Goal: Task Accomplishment & Management: Use online tool/utility

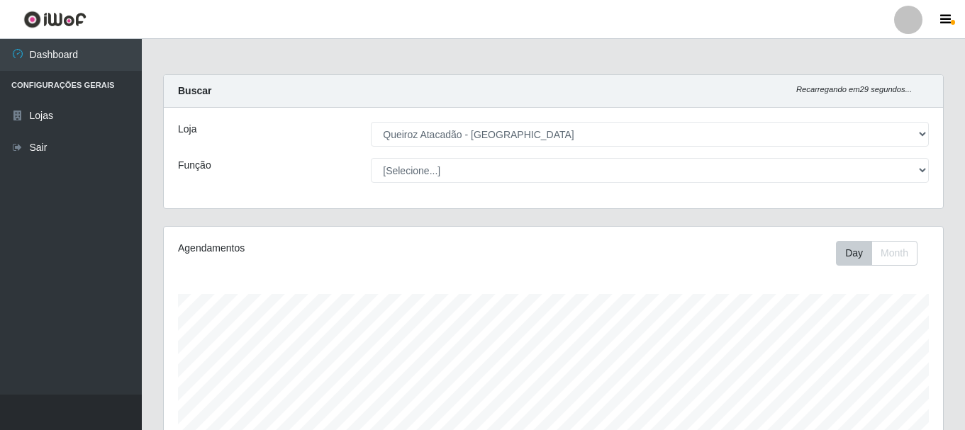
select select "464"
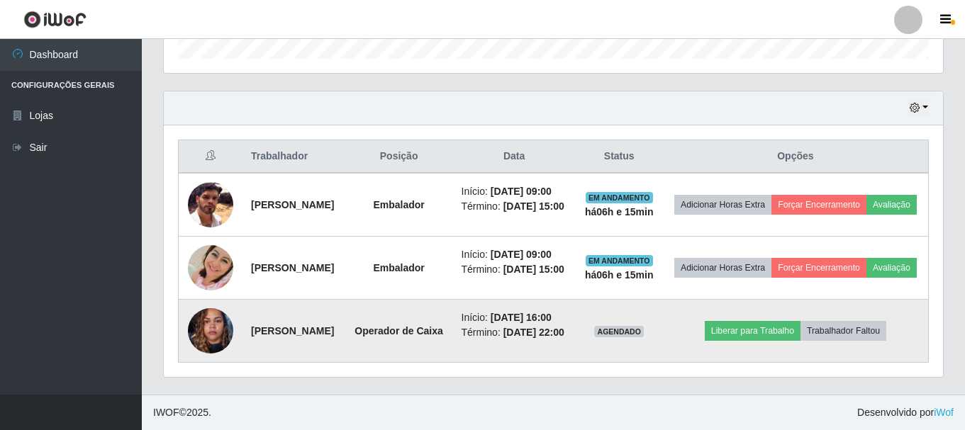
scroll to position [294, 779]
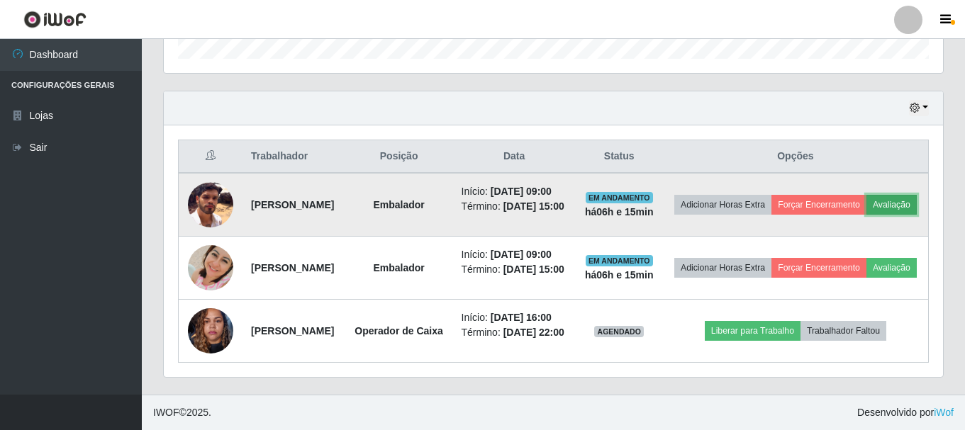
click at [867, 195] on button "Avaliação" at bounding box center [892, 205] width 50 height 20
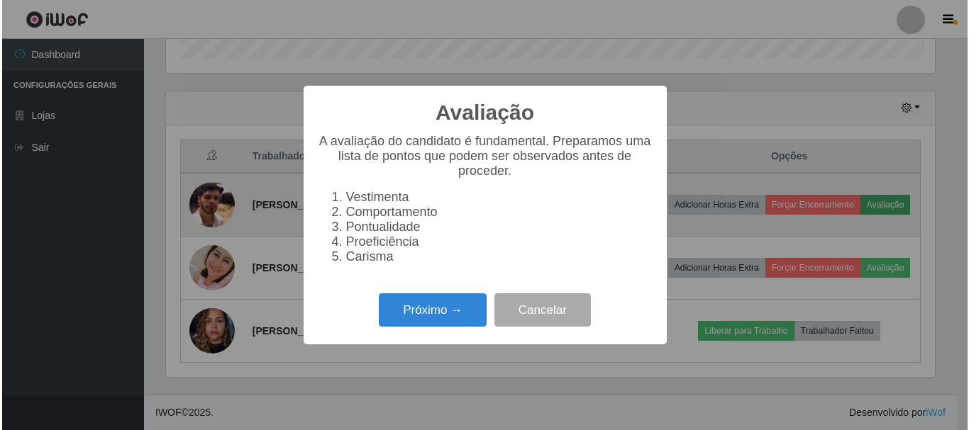
scroll to position [294, 772]
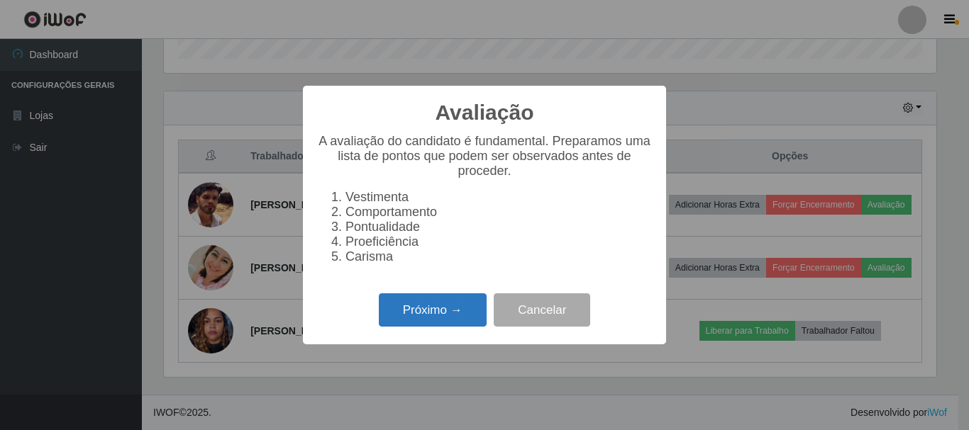
click at [440, 327] on button "Próximo →" at bounding box center [433, 310] width 108 height 33
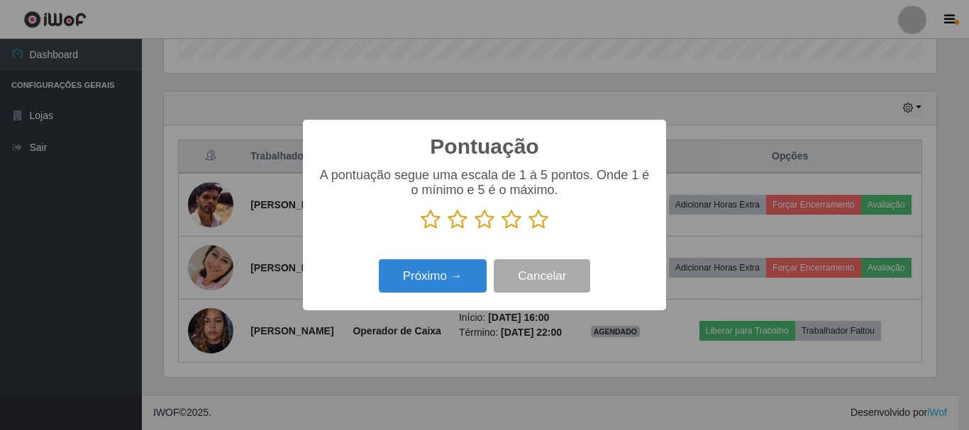
scroll to position [708849, 708371]
click at [537, 224] on icon at bounding box center [538, 219] width 20 height 21
click at [528, 230] on input "radio" at bounding box center [528, 230] width 0 height 0
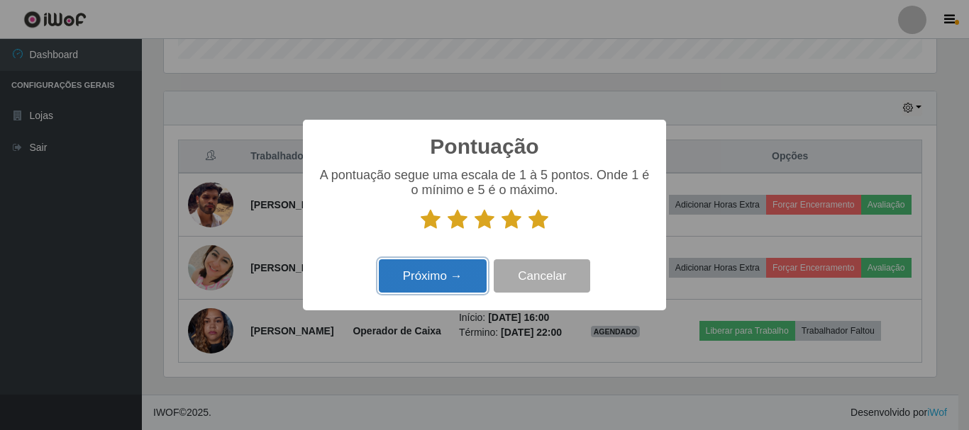
click at [443, 284] on button "Próximo →" at bounding box center [433, 276] width 108 height 33
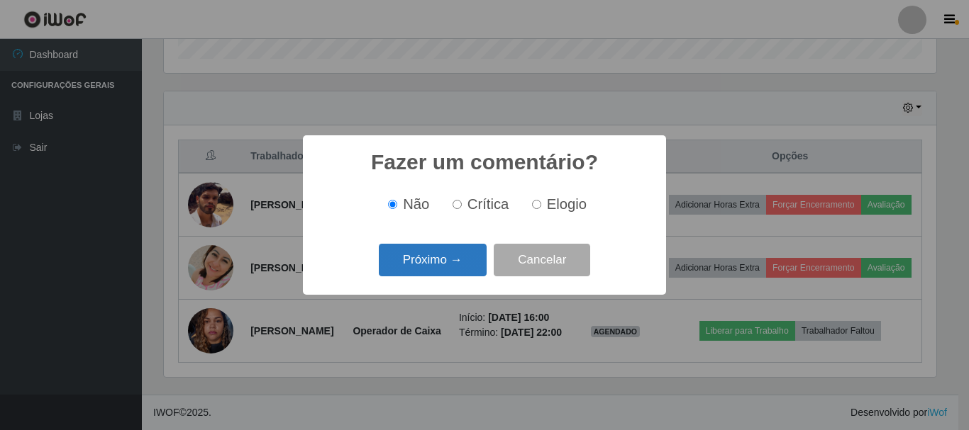
click at [447, 271] on button "Próximo →" at bounding box center [433, 260] width 108 height 33
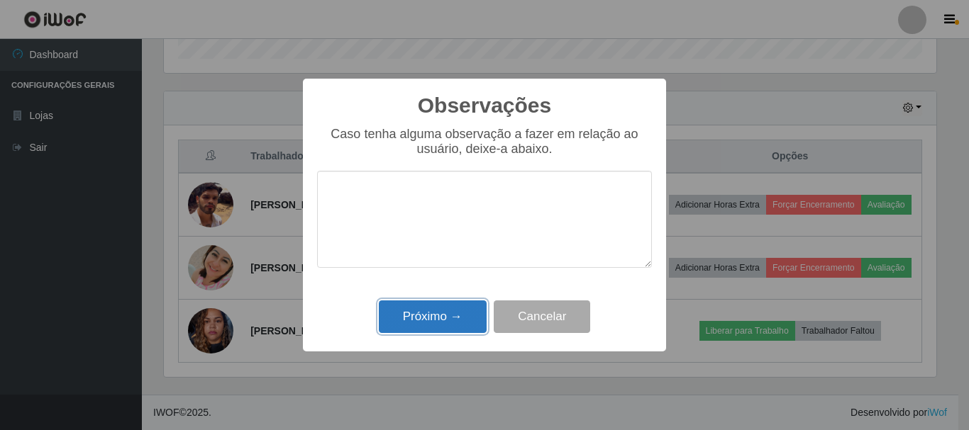
click at [447, 319] on button "Próximo →" at bounding box center [433, 317] width 108 height 33
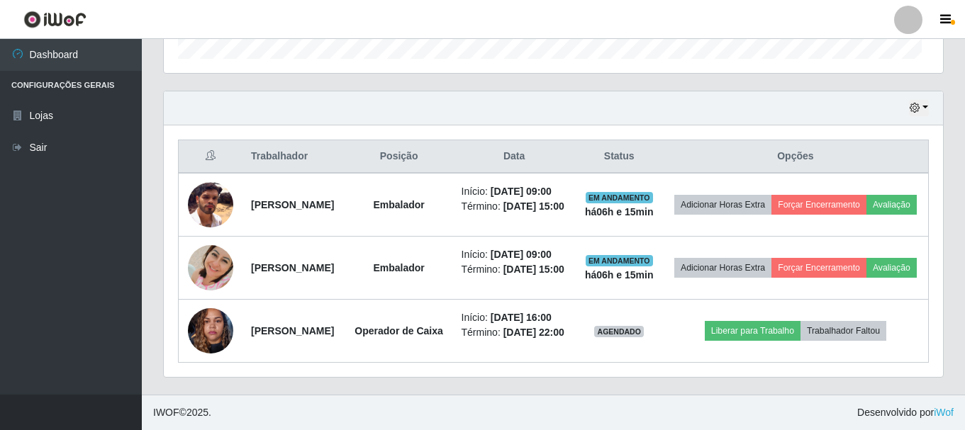
scroll to position [294, 779]
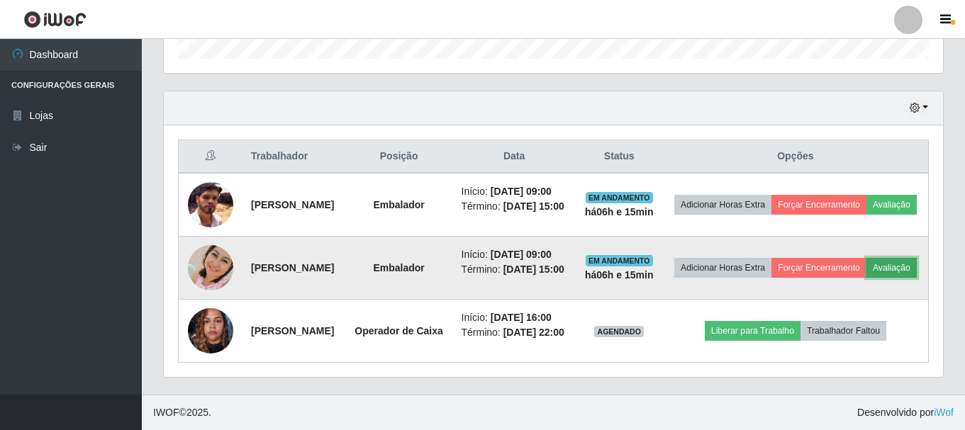
click at [867, 260] on button "Avaliação" at bounding box center [892, 268] width 50 height 20
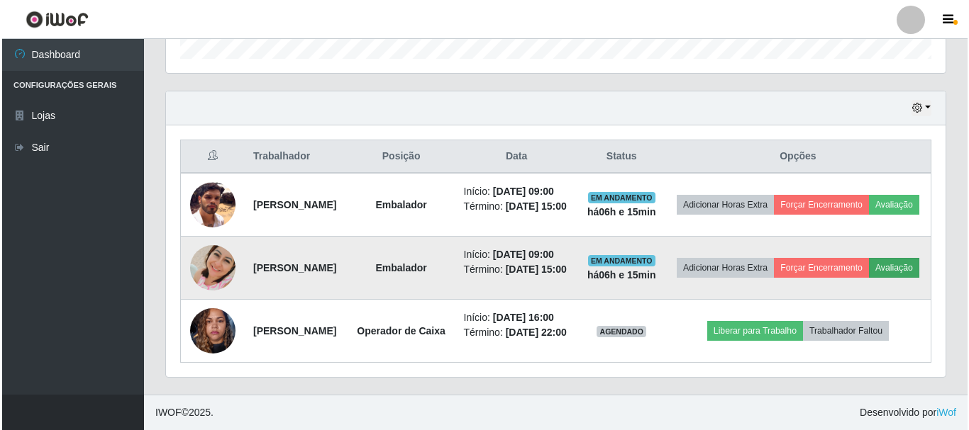
scroll to position [294, 772]
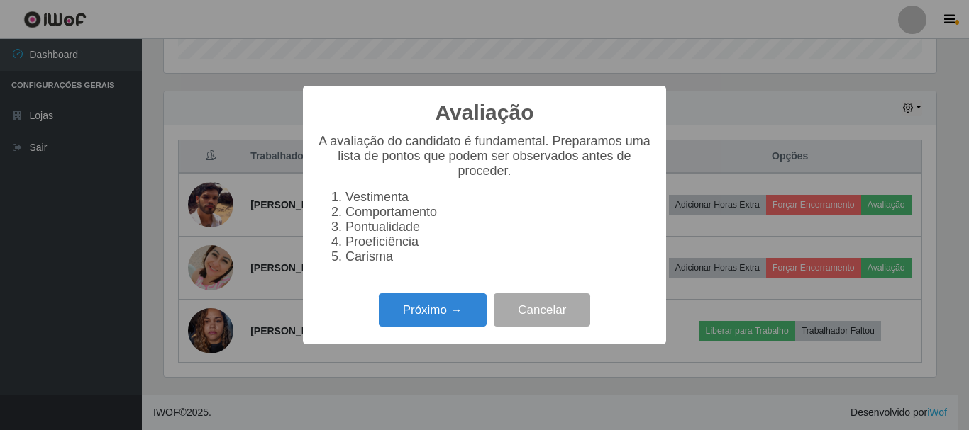
click at [463, 330] on div "Próximo → Cancelar" at bounding box center [484, 310] width 335 height 40
click at [461, 326] on button "Próximo →" at bounding box center [433, 310] width 108 height 33
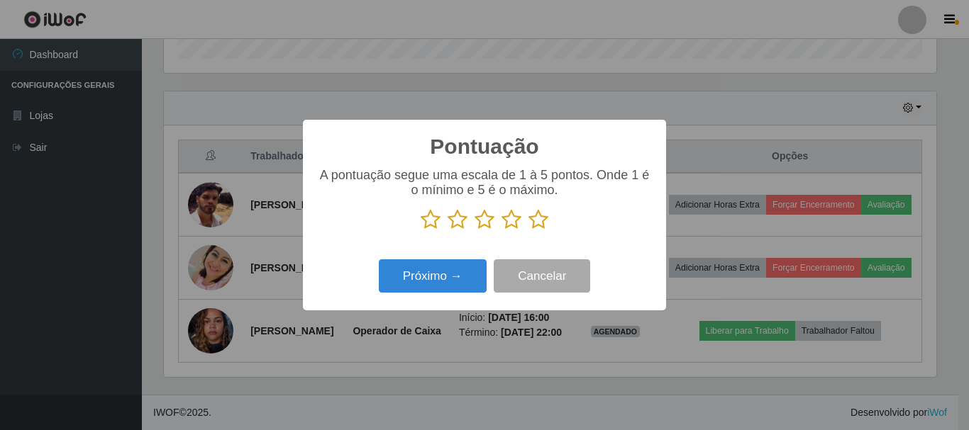
scroll to position [708849, 708371]
click at [540, 222] on icon at bounding box center [538, 219] width 20 height 21
click at [528, 230] on input "radio" at bounding box center [528, 230] width 0 height 0
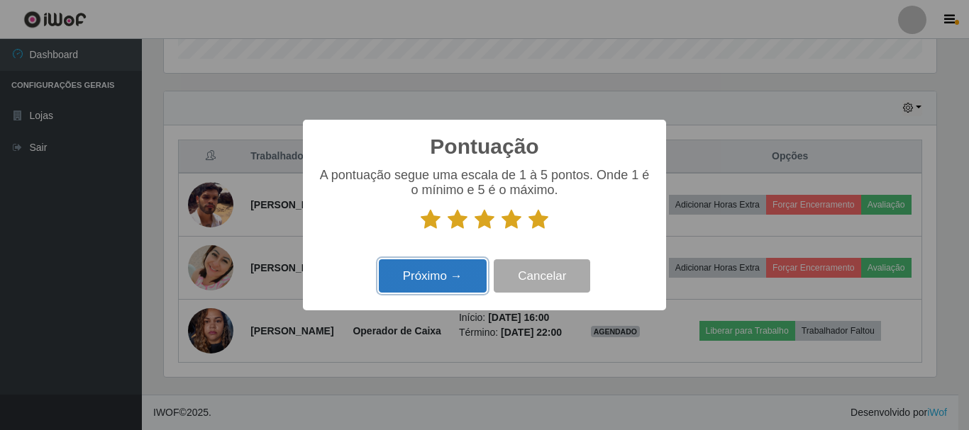
click at [423, 284] on button "Próximo →" at bounding box center [433, 276] width 108 height 33
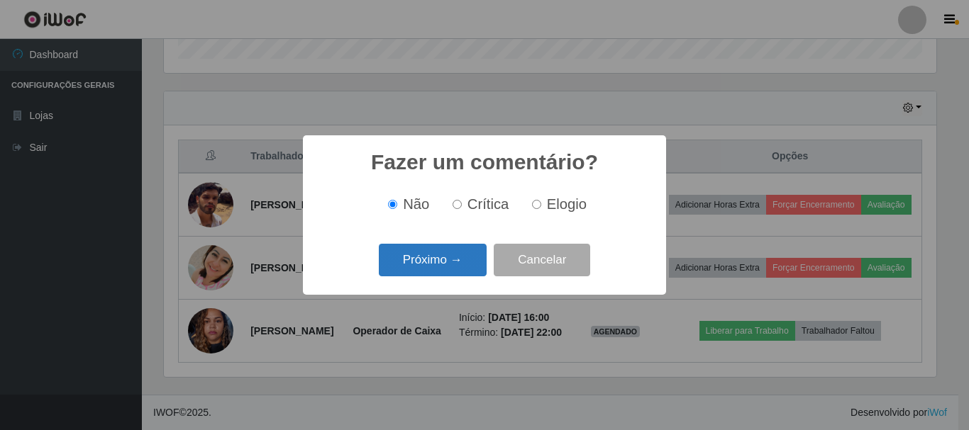
click at [459, 252] on button "Próximo →" at bounding box center [433, 260] width 108 height 33
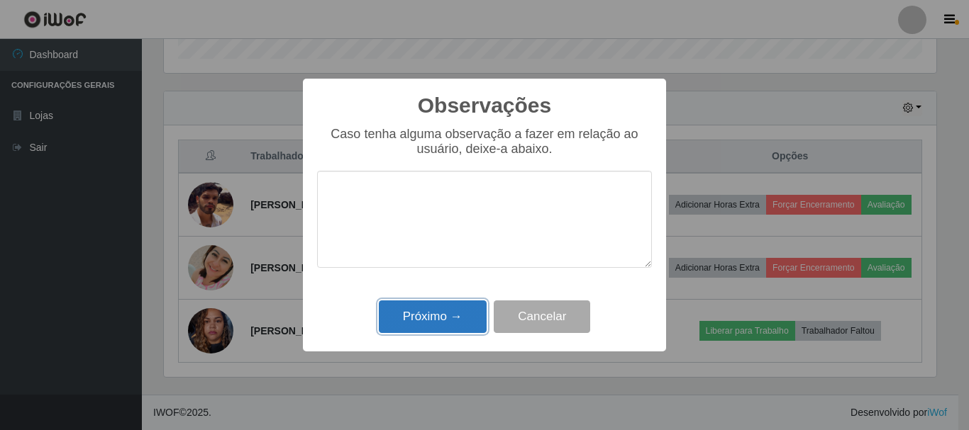
click at [461, 308] on button "Próximo →" at bounding box center [433, 317] width 108 height 33
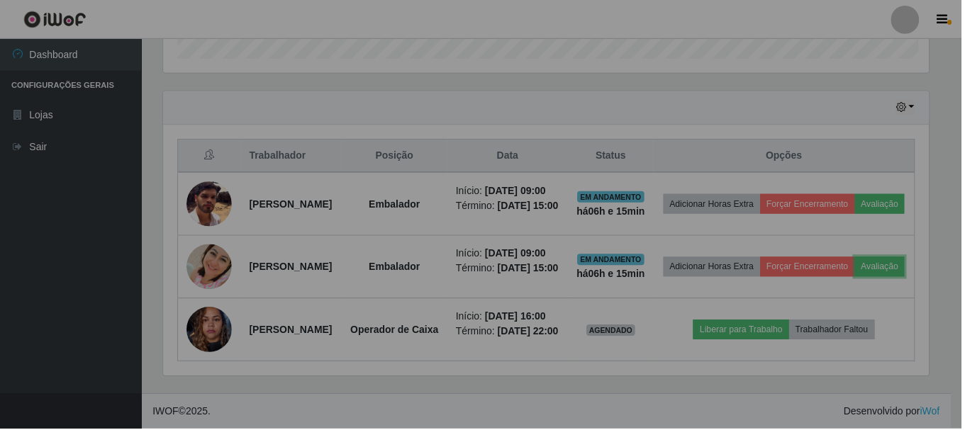
scroll to position [294, 779]
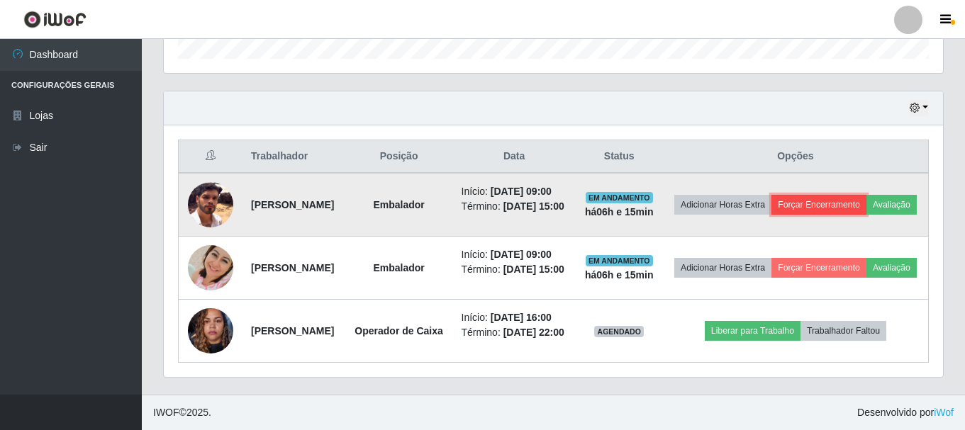
click at [842, 195] on button "Forçar Encerramento" at bounding box center [819, 205] width 95 height 20
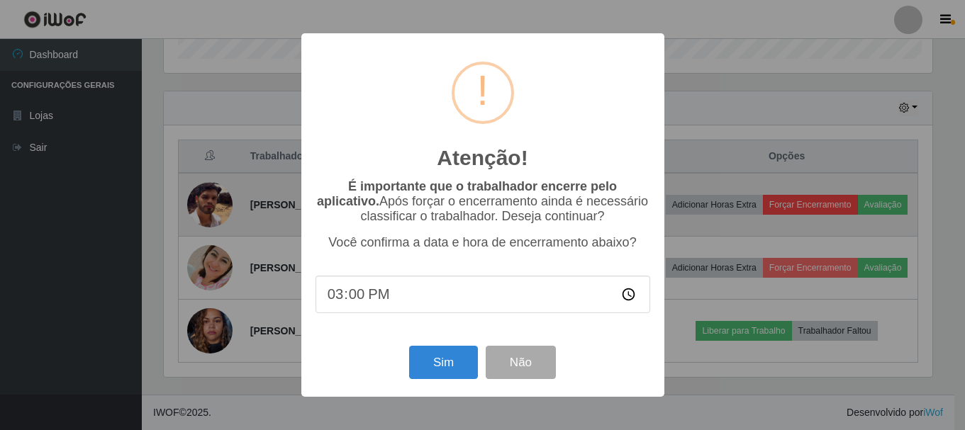
scroll to position [294, 772]
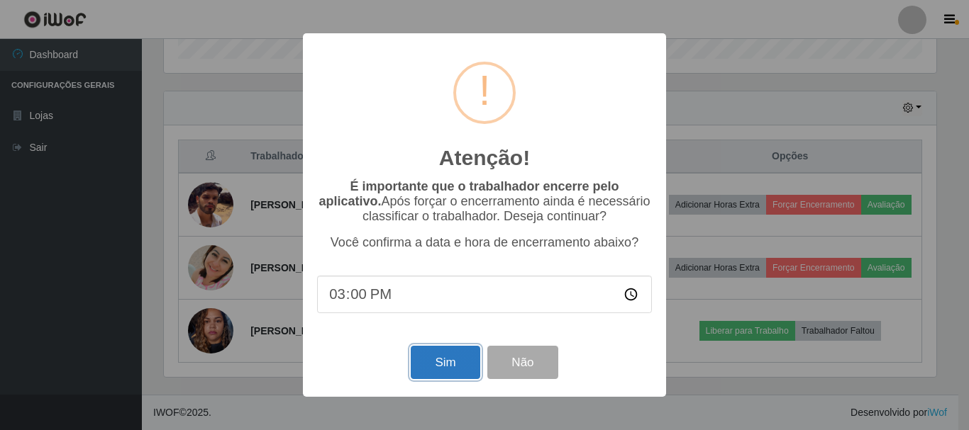
click at [468, 357] on button "Sim" at bounding box center [445, 362] width 69 height 33
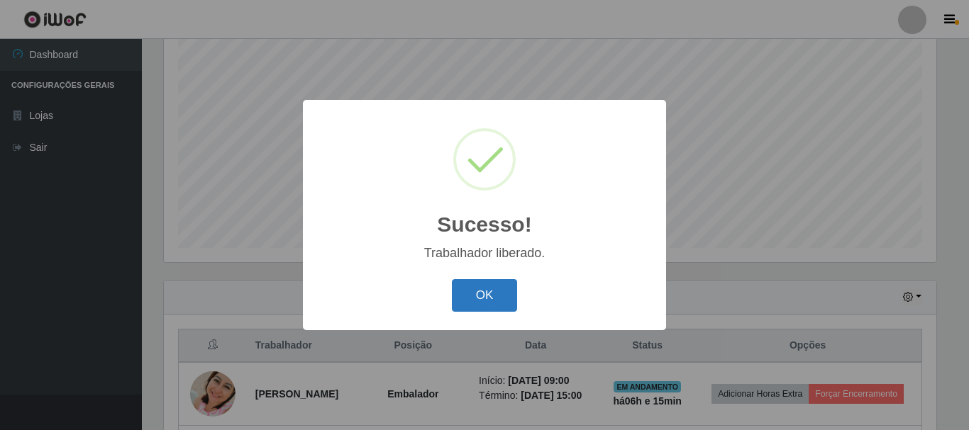
click at [499, 289] on button "OK" at bounding box center [485, 295] width 66 height 33
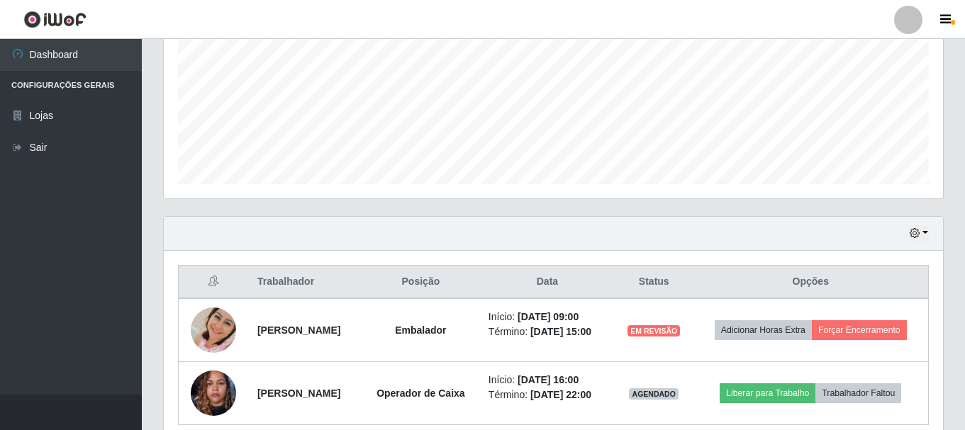
scroll to position [385, 0]
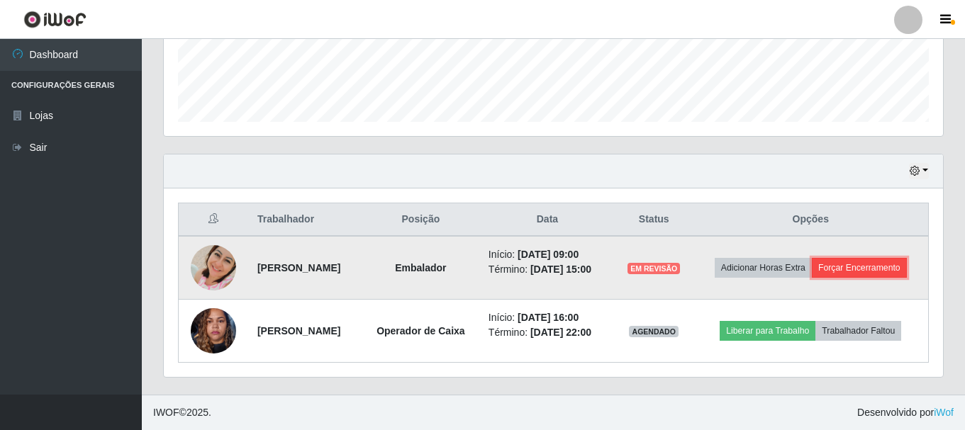
click at [842, 260] on button "Forçar Encerramento" at bounding box center [859, 268] width 95 height 20
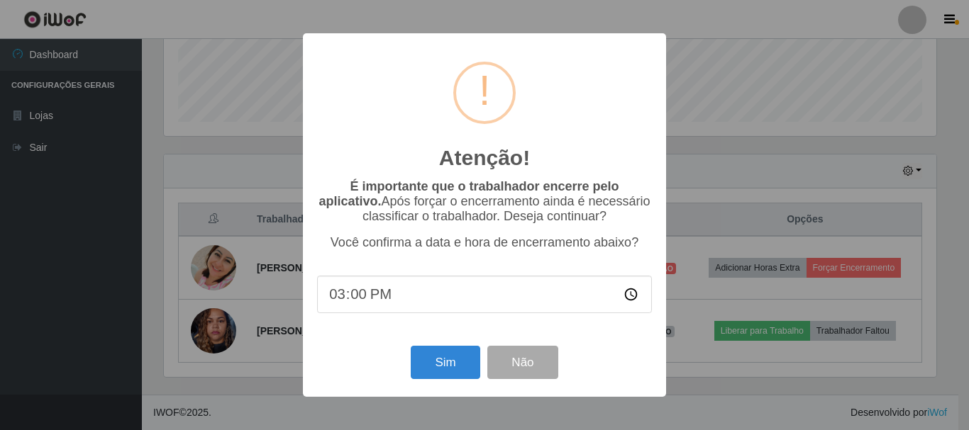
click at [434, 383] on div "Sim Não" at bounding box center [484, 363] width 335 height 40
click at [435, 377] on button "Sim" at bounding box center [445, 362] width 69 height 33
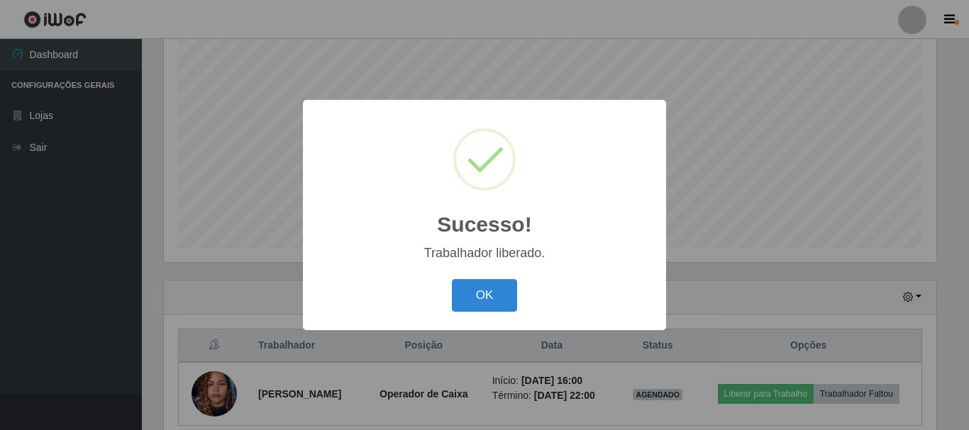
click at [518, 299] on div "OK Cancel" at bounding box center [484, 295] width 335 height 40
click at [510, 299] on div "OK Cancel" at bounding box center [484, 295] width 335 height 40
click at [502, 299] on button "OK" at bounding box center [485, 295] width 66 height 33
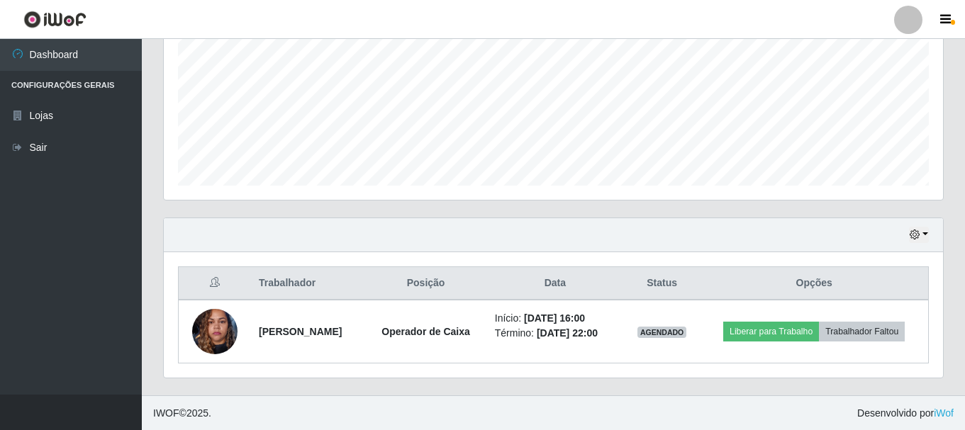
scroll to position [322, 0]
click at [923, 235] on button "button" at bounding box center [919, 234] width 20 height 16
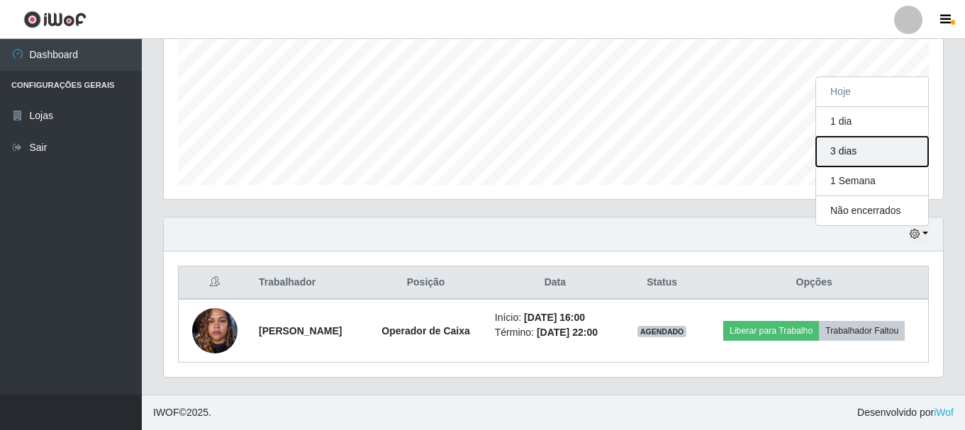
click at [864, 153] on button "3 dias" at bounding box center [872, 152] width 112 height 30
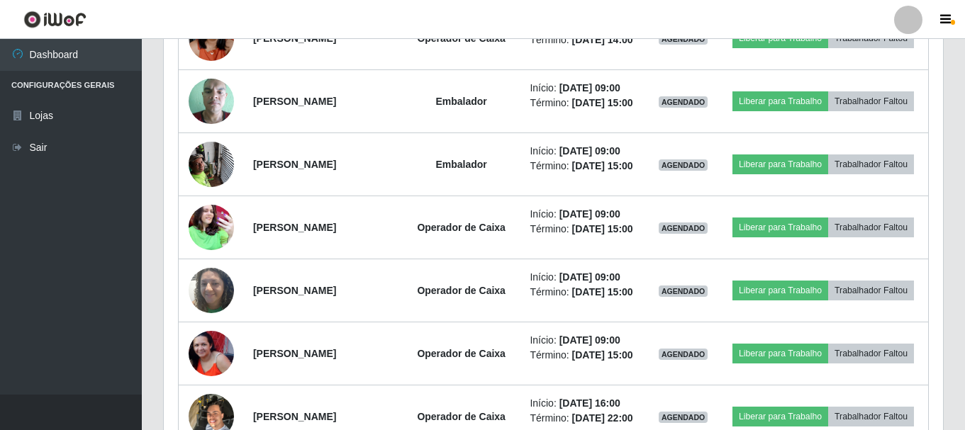
scroll to position [747, 0]
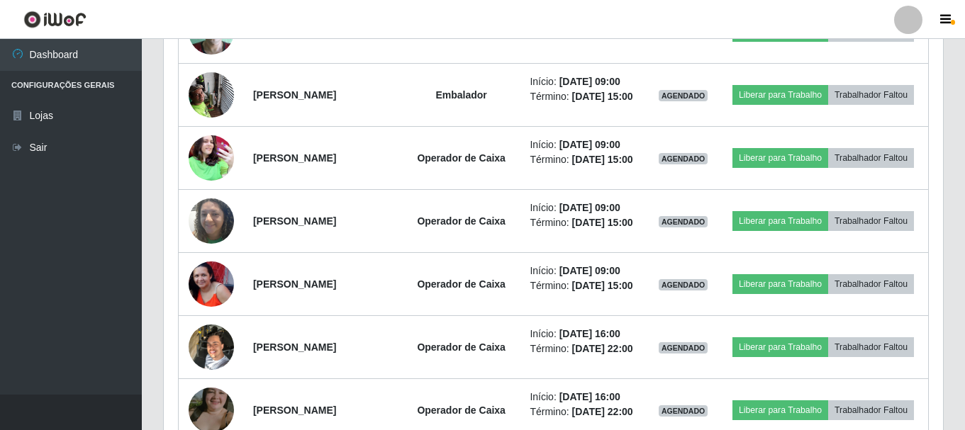
click at [150, 241] on div "Carregando... Buscar Recarregando em 0 segundos... Loja [Selecione...] Queiroz …" at bounding box center [553, 311] width 823 height 1968
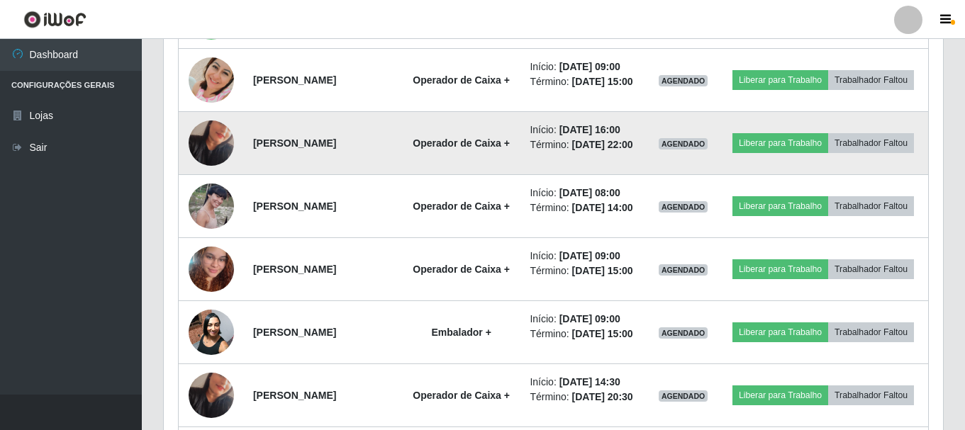
scroll to position [1527, 0]
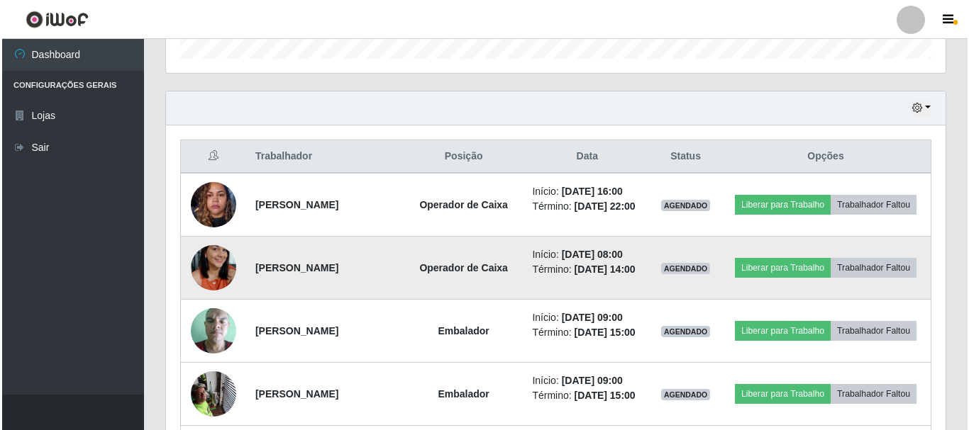
scroll to position [463, 0]
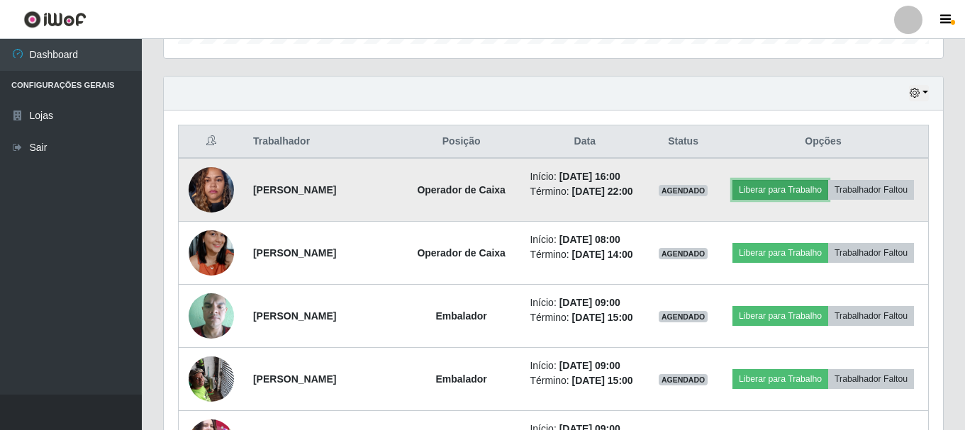
click at [828, 180] on button "Liberar para Trabalho" at bounding box center [781, 190] width 96 height 20
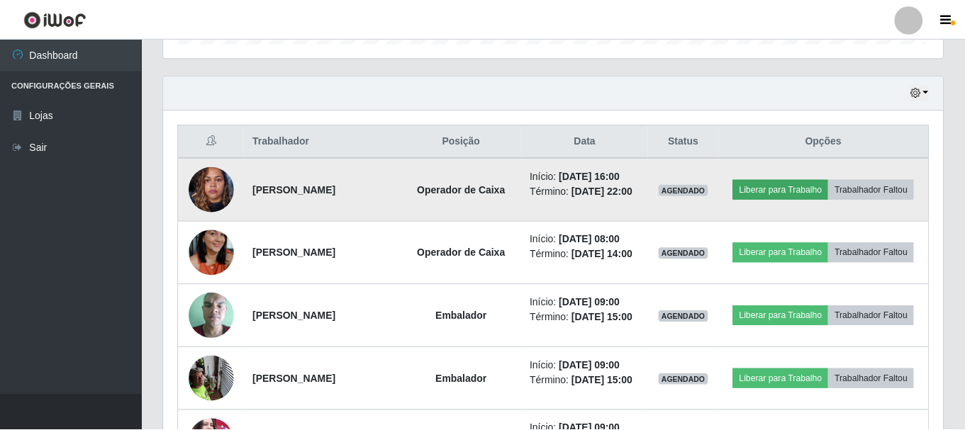
scroll to position [294, 772]
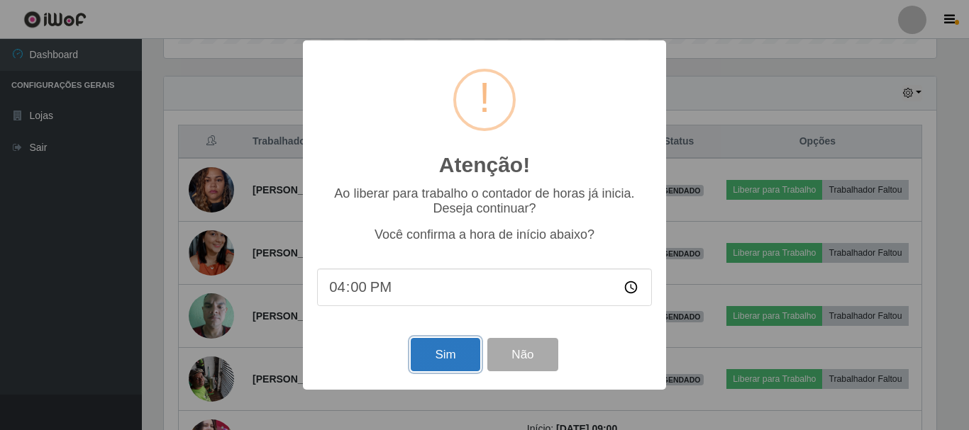
click at [450, 364] on button "Sim" at bounding box center [445, 354] width 69 height 33
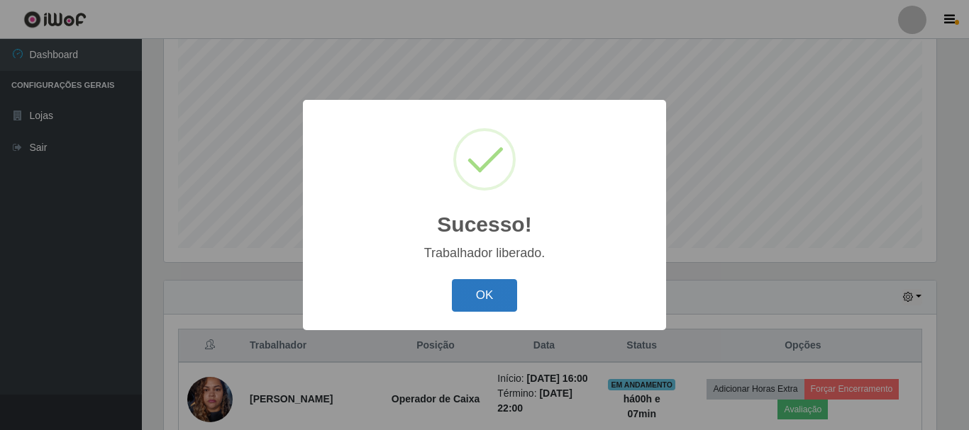
click at [486, 299] on button "OK" at bounding box center [485, 295] width 66 height 33
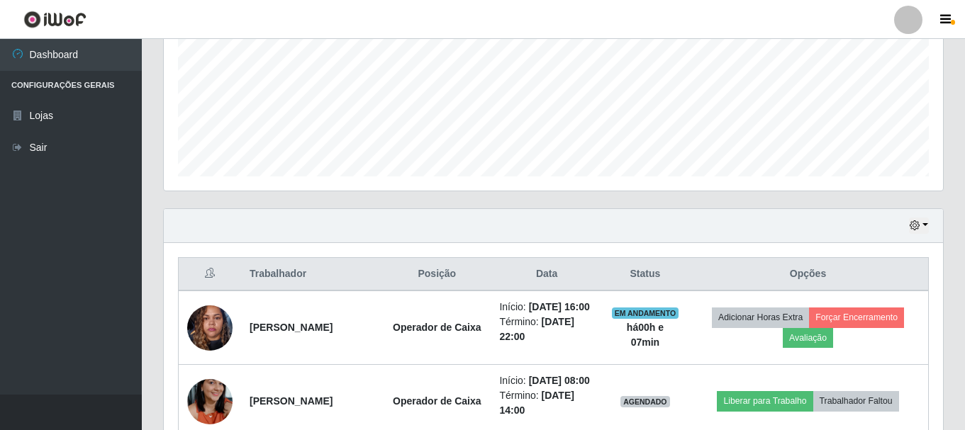
scroll to position [330, 0]
click at [922, 225] on button "button" at bounding box center [919, 226] width 20 height 16
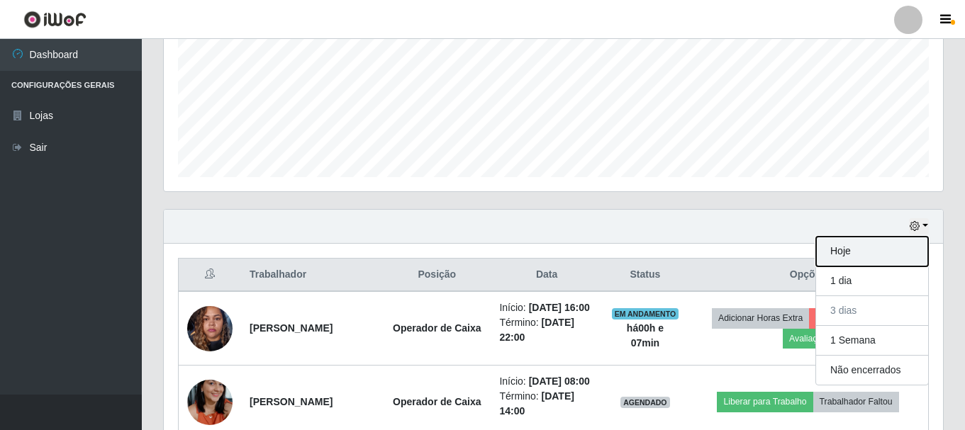
click at [859, 244] on button "Hoje" at bounding box center [872, 252] width 112 height 30
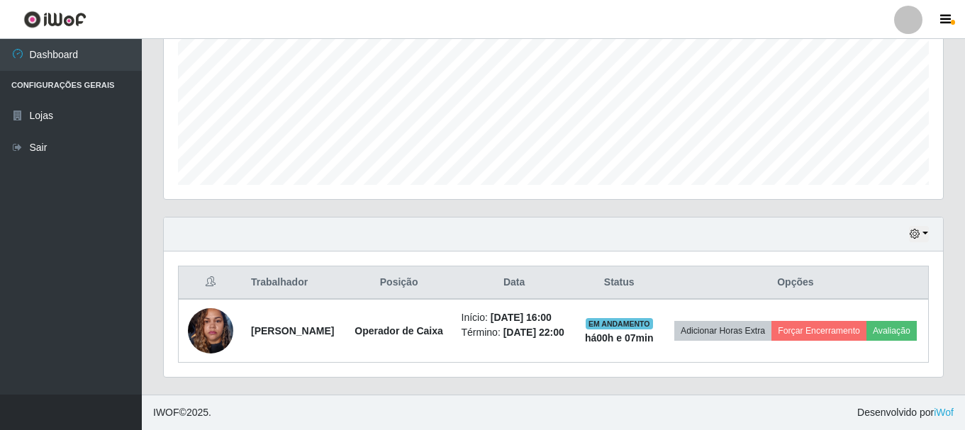
scroll to position [333, 0]
click at [921, 229] on button "button" at bounding box center [919, 234] width 20 height 16
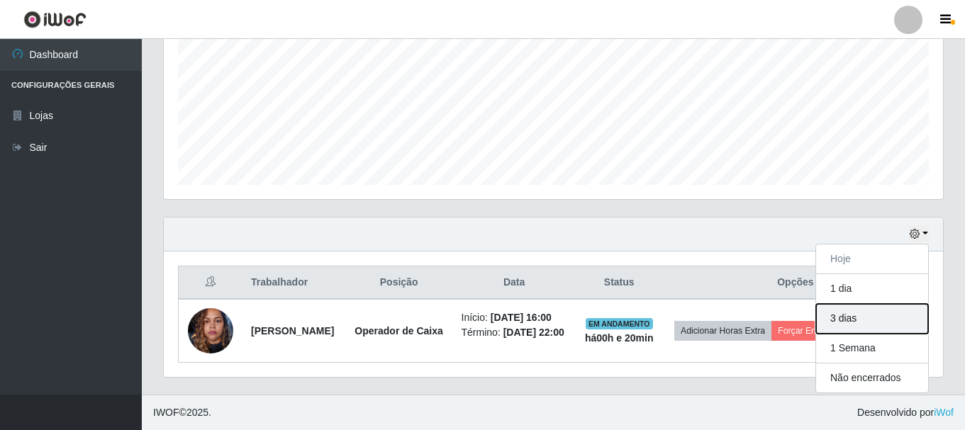
click at [864, 312] on button "3 dias" at bounding box center [872, 319] width 112 height 30
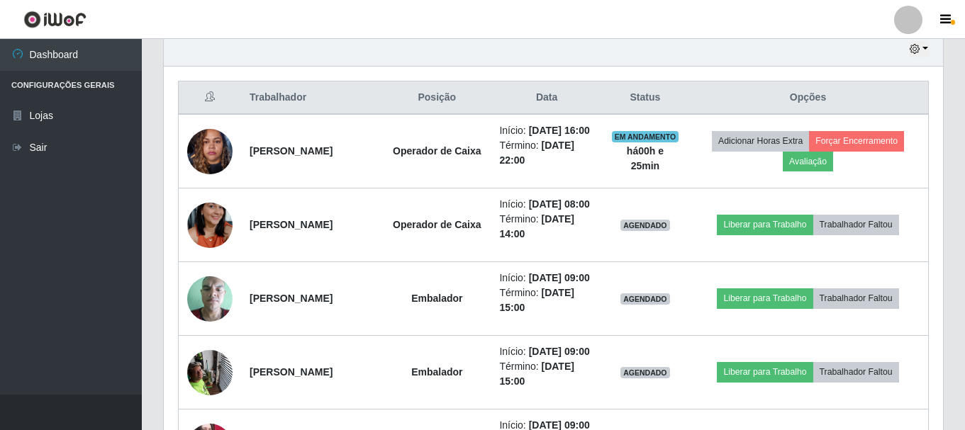
scroll to position [365, 0]
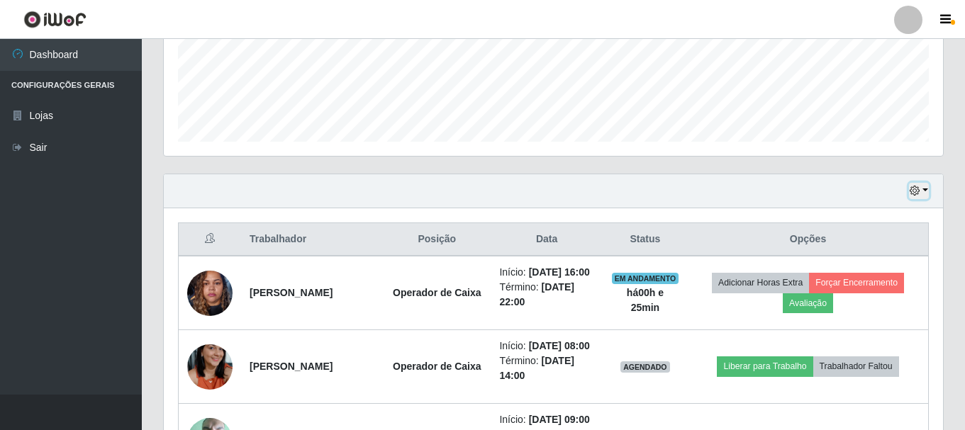
click at [917, 194] on icon "button" at bounding box center [915, 191] width 10 height 10
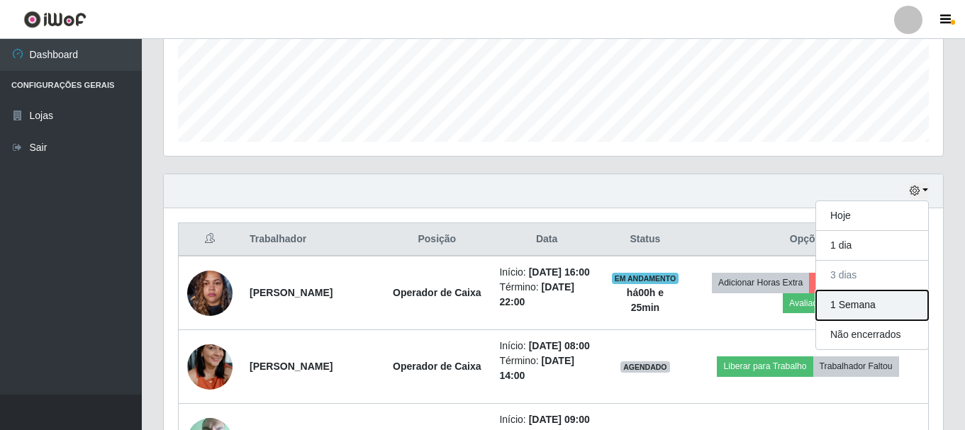
click at [891, 302] on button "1 Semana" at bounding box center [872, 306] width 112 height 30
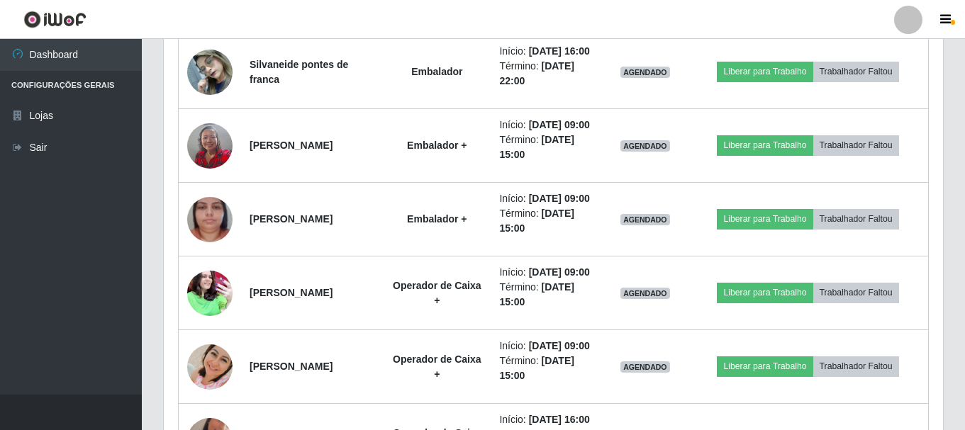
scroll to position [1429, 0]
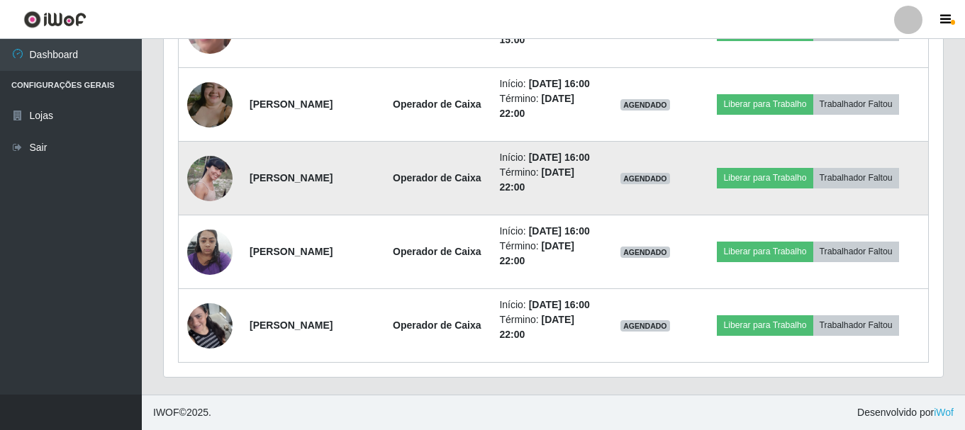
scroll to position [2776, 0]
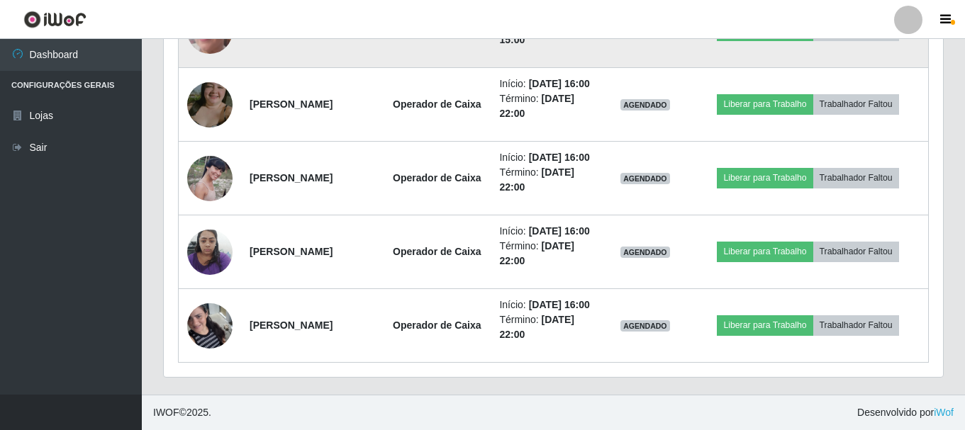
click at [851, 61] on td "Liberar para Trabalho Trabalhador Faltou" at bounding box center [808, 31] width 240 height 74
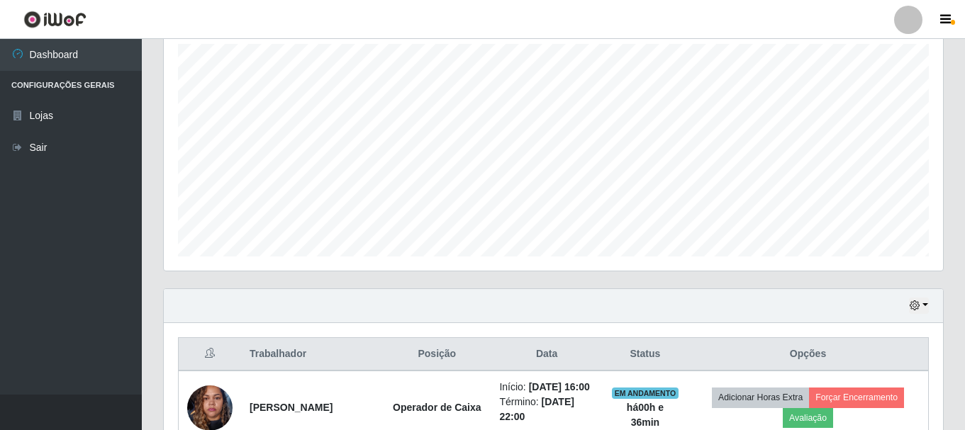
scroll to position [223, 0]
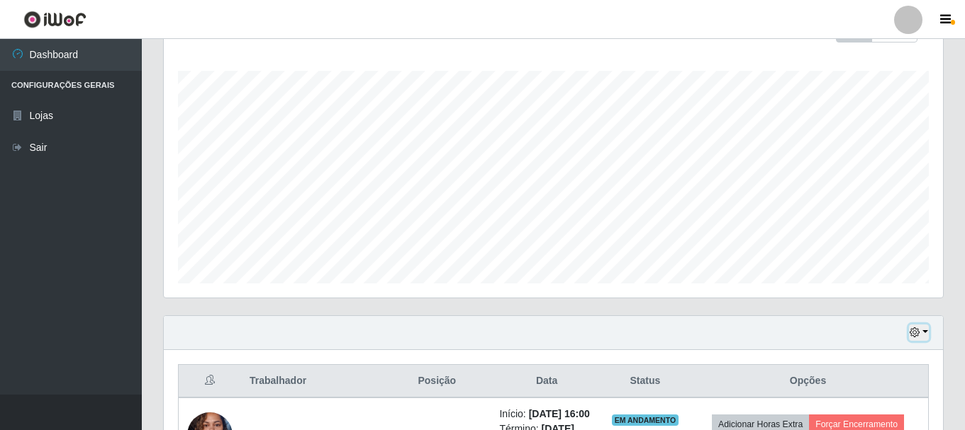
click at [913, 333] on icon "button" at bounding box center [915, 333] width 10 height 10
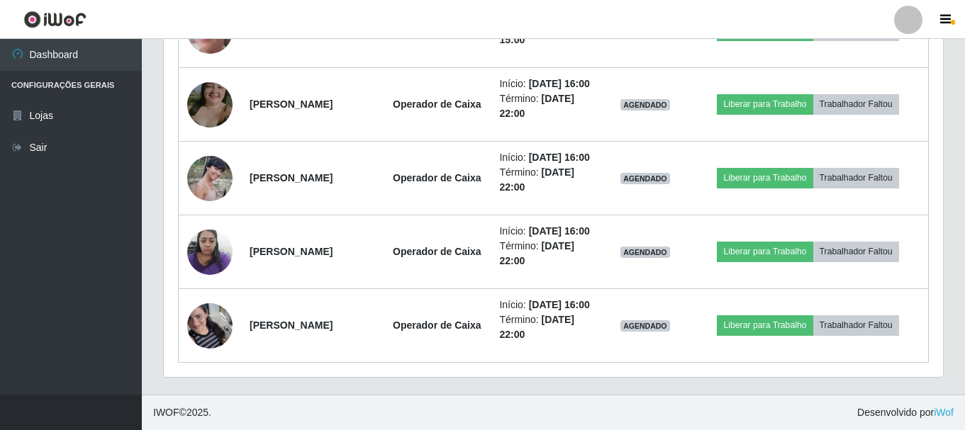
scroll to position [2705, 0]
